Goal: Find contact information: Find contact information

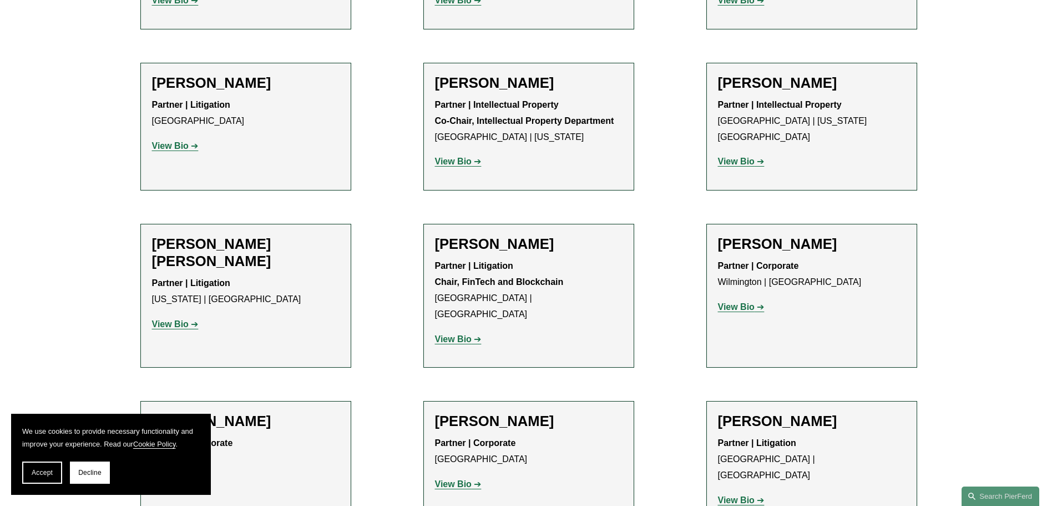
scroll to position [7235, 0]
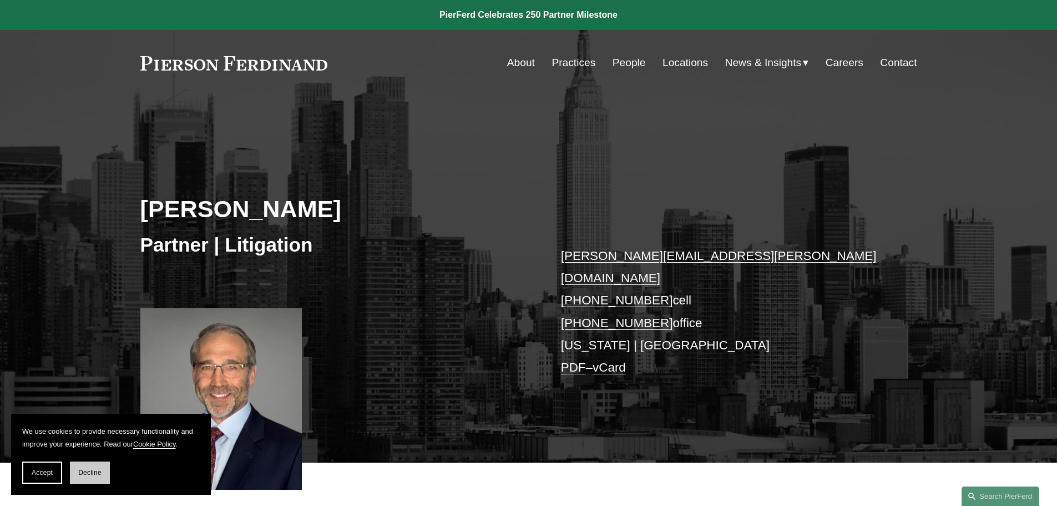
click at [93, 474] on span "Decline" at bounding box center [89, 472] width 23 height 8
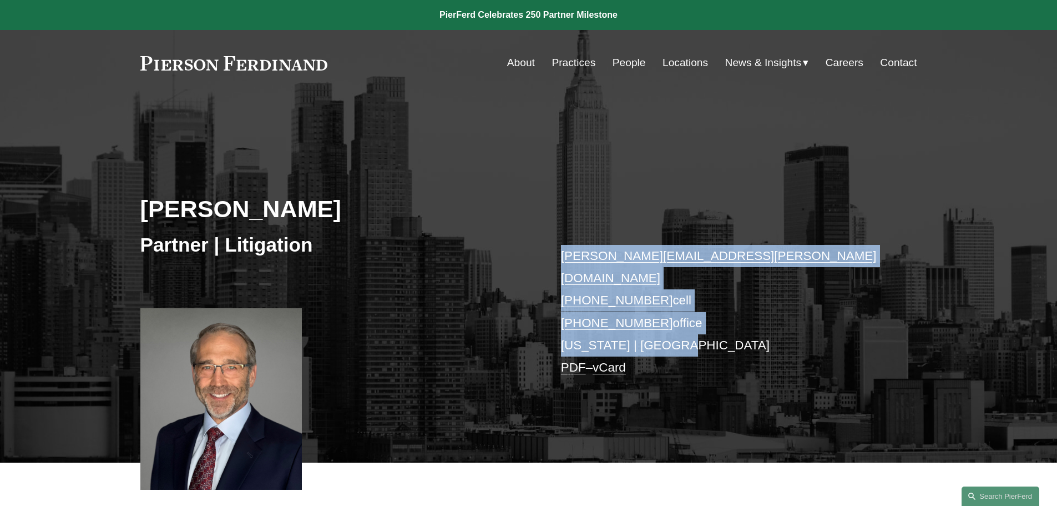
drag, startPoint x: 674, startPoint y: 320, endPoint x: 557, endPoint y: 258, distance: 132.3
click at [557, 258] on div "[PERSON_NAME] Partner | Litigation [PERSON_NAME][EMAIL_ADDRESS][PERSON_NAME][DO…" at bounding box center [528, 295] width 1057 height 335
copy p "robert.lesko@pierferd.com +1.973.714.0340 cell +1.973.453.5872 office New York …"
click at [615, 360] on link "vCard" at bounding box center [609, 367] width 33 height 14
click at [686, 59] on link "Locations" at bounding box center [686, 62] width 46 height 21
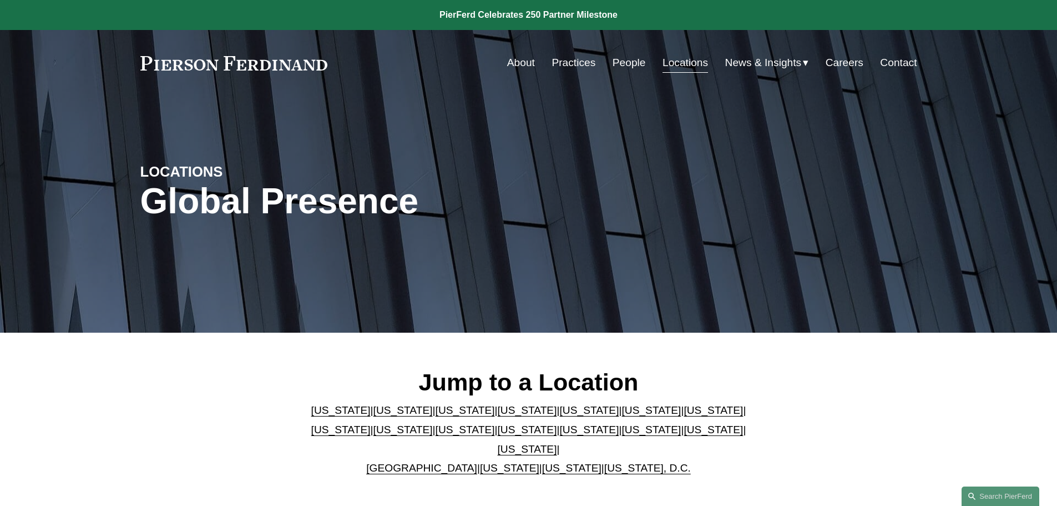
click at [436, 432] on link "[US_STATE]" at bounding box center [465, 429] width 59 height 12
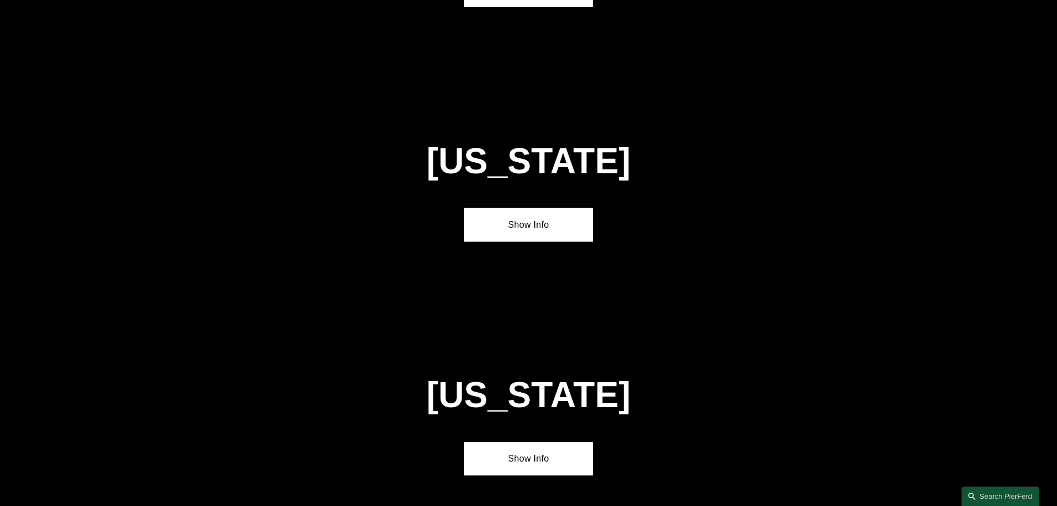
scroll to position [2608, 0]
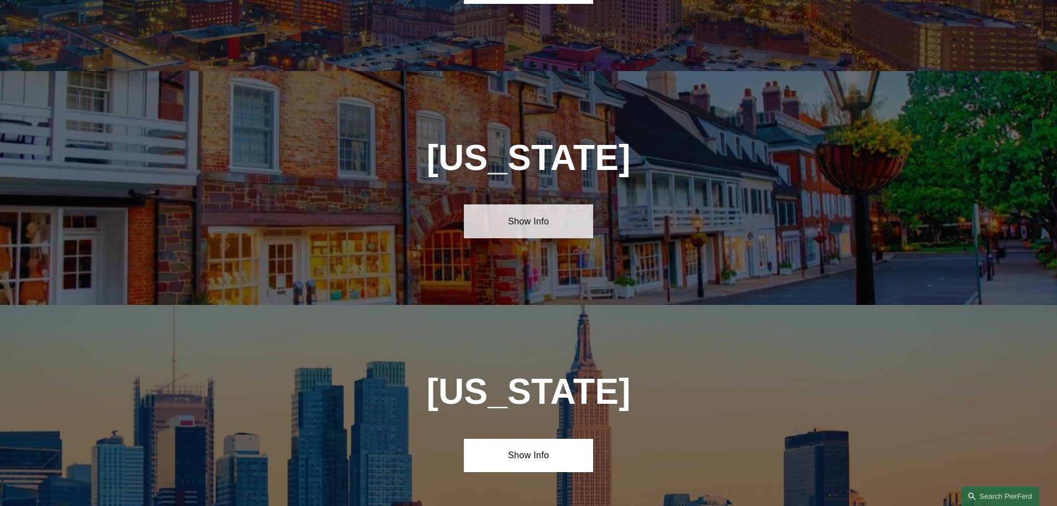
click at [534, 204] on link "Show Info" at bounding box center [528, 220] width 129 height 33
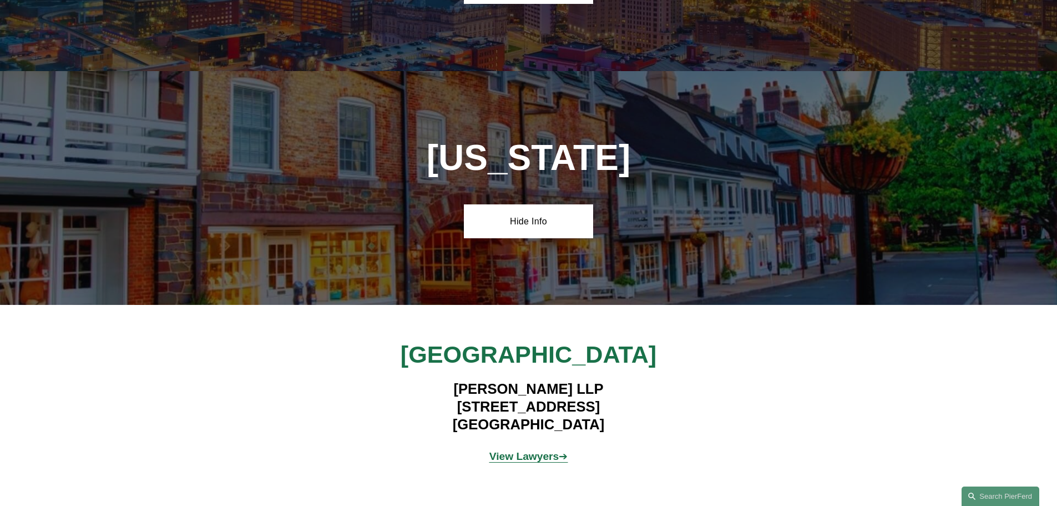
click at [529, 450] on strong "View Lawyers" at bounding box center [524, 456] width 70 height 12
drag, startPoint x: 451, startPoint y: 314, endPoint x: 593, endPoint y: 349, distance: 145.9
click at [593, 380] on h4 "Pierson Ferdinand LLP 100 Overlook Center, 2nd Floor Princeton, NJ 08540" at bounding box center [529, 407] width 324 height 54
copy h4 "Pierson Ferdinand LLP 100 Overlook Center, 2nd Floor Princeton, NJ 08540"
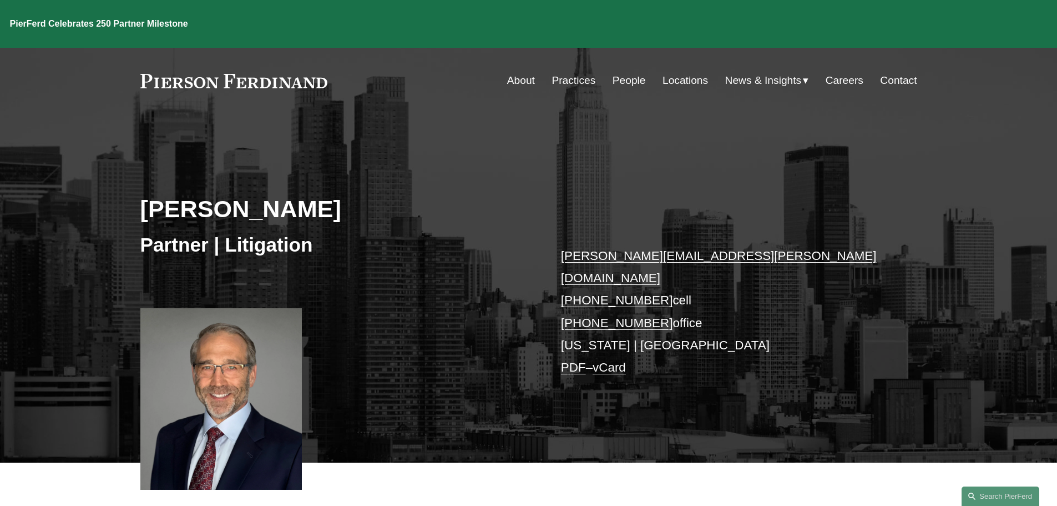
drag, startPoint x: 689, startPoint y: 299, endPoint x: 548, endPoint y: 257, distance: 146.8
click at [548, 257] on div "[PERSON_NAME] Partner | Litigation [PERSON_NAME][EMAIL_ADDRESS][PERSON_NAME][DO…" at bounding box center [528, 295] width 1057 height 335
copy p "[PERSON_NAME][EMAIL_ADDRESS][PERSON_NAME][DOMAIN_NAME] [PHONE_NUMBER] cell [PHO…"
